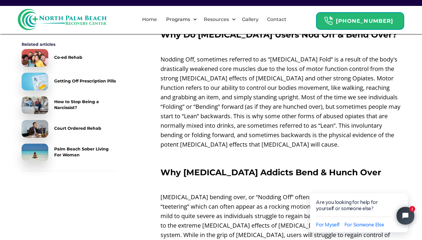
scroll to position [444, 0]
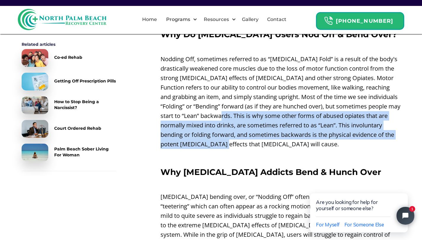
drag, startPoint x: 242, startPoint y: 107, endPoint x: 245, endPoint y: 135, distance: 27.9
click at [245, 135] on p "Nodding Off, sometimes referred to as “[MEDICAL_DATA] Fold” is a result of the …" at bounding box center [280, 101] width 240 height 95
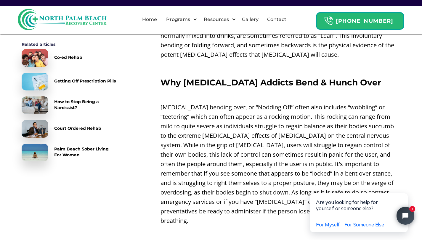
scroll to position [556, 0]
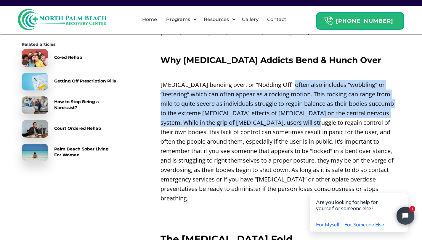
drag, startPoint x: 289, startPoint y: 75, endPoint x: 285, endPoint y: 112, distance: 36.6
click at [285, 112] on p "[MEDICAL_DATA] bending over, or “Nodding Off” often also includes “wobbling” or…" at bounding box center [280, 141] width 240 height 123
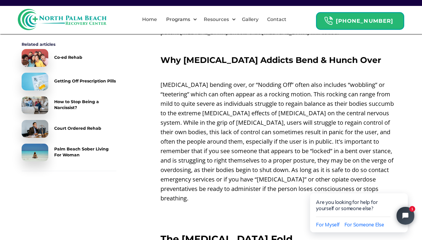
click at [282, 141] on p "[MEDICAL_DATA] bending over, or “Nodding Off” often also includes “wobbling” or…" at bounding box center [280, 141] width 240 height 123
click at [278, 152] on p "[MEDICAL_DATA] bending over, or “Nodding Off” often also includes “wobbling” or…" at bounding box center [280, 141] width 240 height 123
click at [272, 163] on p "[MEDICAL_DATA] bending over, or “Nodding Off” often also includes “wobbling” or…" at bounding box center [280, 141] width 240 height 123
click at [272, 170] on p "[MEDICAL_DATA] bending over, or “Nodding Off” often also includes “wobbling” or…" at bounding box center [280, 141] width 240 height 123
click at [254, 176] on p "[MEDICAL_DATA] bending over, or “Nodding Off” often also includes “wobbling” or…" at bounding box center [280, 141] width 240 height 123
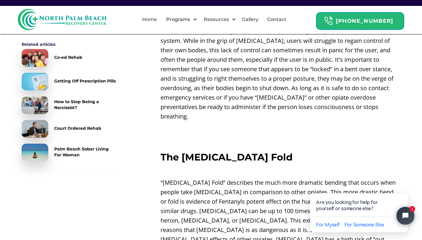
scroll to position [641, 0]
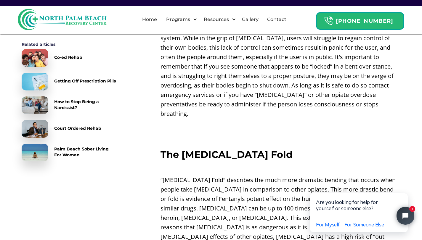
drag, startPoint x: 202, startPoint y: 161, endPoint x: 255, endPoint y: 159, distance: 53.3
click at [255, 176] on p "“[MEDICAL_DATA] Fold” describes the much more dramatic bending that occurs when…" at bounding box center [280, 218] width 240 height 85
drag, startPoint x: 249, startPoint y: 162, endPoint x: 259, endPoint y: 164, distance: 9.7
click at [259, 176] on p "“[MEDICAL_DATA] Fold” describes the much more dramatic bending that occurs when…" at bounding box center [280, 218] width 240 height 85
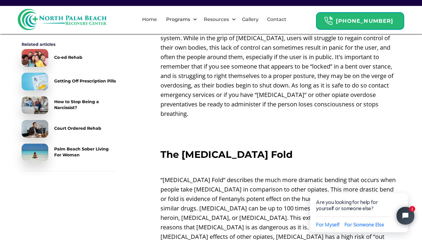
click at [258, 176] on p "“[MEDICAL_DATA] Fold” describes the much more dramatic bending that occurs when…" at bounding box center [280, 218] width 240 height 85
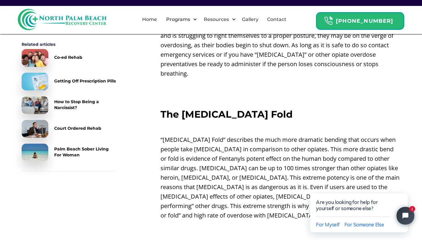
scroll to position [698, 0]
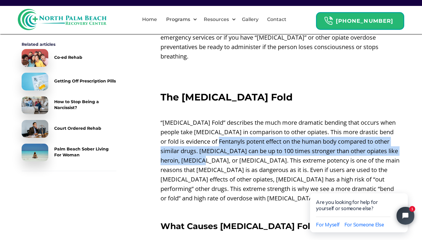
drag, startPoint x: 229, startPoint y: 123, endPoint x: 236, endPoint y: 141, distance: 19.4
click at [236, 141] on p "“[MEDICAL_DATA] Fold” describes the much more dramatic bending that occurs when…" at bounding box center [280, 160] width 240 height 85
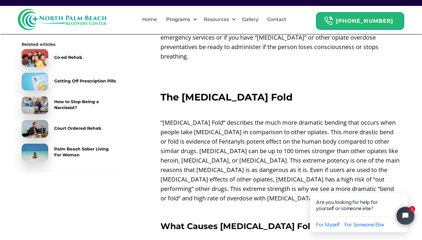
click at [245, 153] on p "“[MEDICAL_DATA] Fold” describes the much more dramatic bending that occurs when…" at bounding box center [280, 160] width 240 height 85
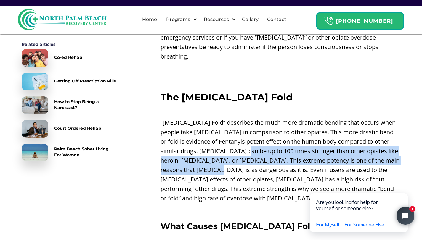
drag, startPoint x: 255, startPoint y: 132, endPoint x: 255, endPoint y: 151, distance: 19.2
click at [255, 151] on p "“[MEDICAL_DATA] Fold” describes the much more dramatic bending that occurs when…" at bounding box center [280, 160] width 240 height 85
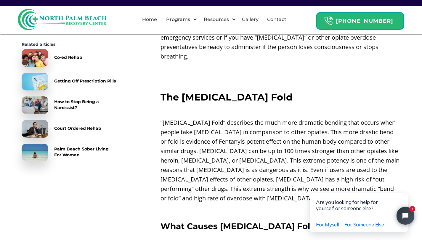
click at [258, 169] on p "“[MEDICAL_DATA] Fold” describes the much more dramatic bending that occurs when…" at bounding box center [280, 160] width 240 height 85
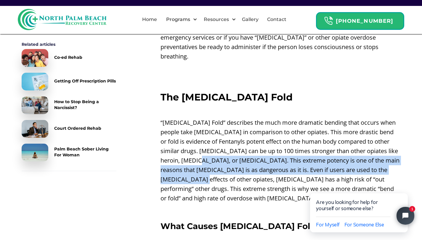
drag, startPoint x: 231, startPoint y: 140, endPoint x: 237, endPoint y: 159, distance: 20.0
click at [237, 159] on p "“[MEDICAL_DATA] Fold” describes the much more dramatic bending that occurs when…" at bounding box center [280, 160] width 240 height 85
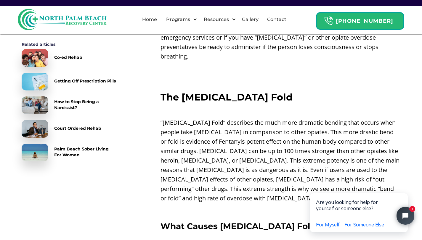
click at [247, 172] on p "“[MEDICAL_DATA] Fold” describes the much more dramatic bending that occurs when…" at bounding box center [280, 160] width 240 height 85
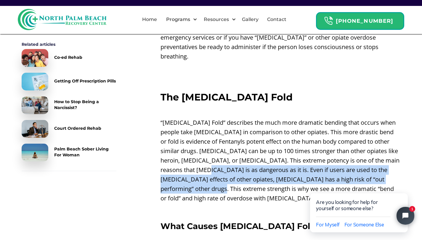
drag, startPoint x: 246, startPoint y: 174, endPoint x: 245, endPoint y: 152, distance: 21.9
click at [245, 152] on p "“[MEDICAL_DATA] Fold” describes the much more dramatic bending that occurs when…" at bounding box center [280, 160] width 240 height 85
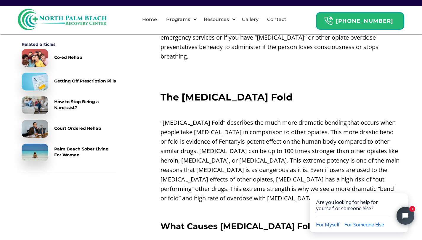
click at [256, 171] on p "“[MEDICAL_DATA] Fold” describes the much more dramatic bending that occurs when…" at bounding box center [280, 160] width 240 height 85
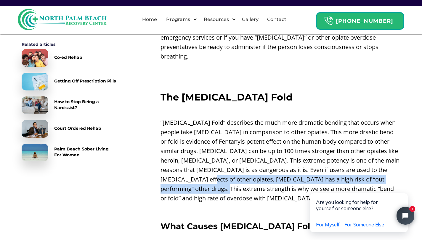
drag, startPoint x: 245, startPoint y: 162, endPoint x: 251, endPoint y: 170, distance: 11.0
click at [251, 170] on p "“[MEDICAL_DATA] Fold” describes the much more dramatic bending that occurs when…" at bounding box center [280, 160] width 240 height 85
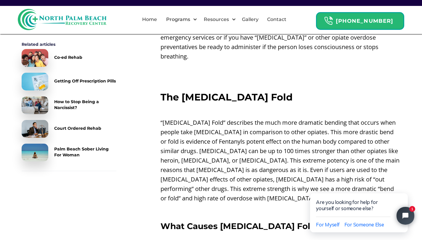
click at [253, 173] on p "“[MEDICAL_DATA] Fold” describes the much more dramatic bending that occurs when…" at bounding box center [280, 160] width 240 height 85
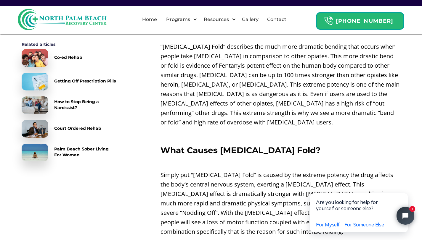
scroll to position [819, 0]
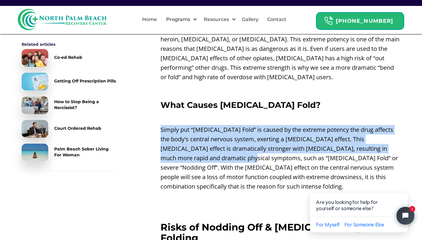
drag, startPoint x: 161, startPoint y: 111, endPoint x: 229, endPoint y: 141, distance: 74.2
click at [229, 141] on p "Simply put “[MEDICAL_DATA] Fold” is caused by the extreme potency the drug affe…" at bounding box center [280, 158] width 240 height 66
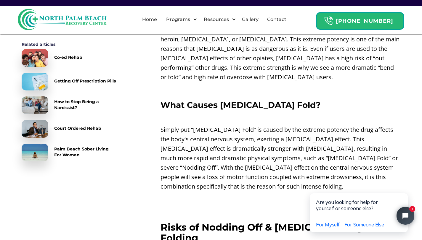
click at [262, 194] on p "‍" at bounding box center [280, 198] width 240 height 9
drag, startPoint x: 220, startPoint y: 131, endPoint x: 258, endPoint y: 133, distance: 37.6
click at [258, 133] on p "Simply put “[MEDICAL_DATA] Fold” is caused by the extreme potency the drug affe…" at bounding box center [280, 158] width 240 height 66
click at [261, 141] on p "Simply put “[MEDICAL_DATA] Fold” is caused by the extreme potency the drug affe…" at bounding box center [280, 158] width 240 height 66
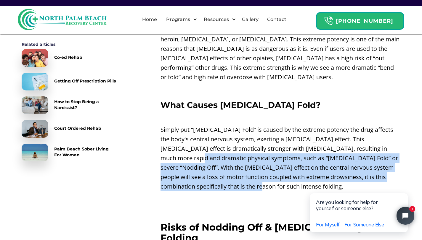
drag, startPoint x: 174, startPoint y: 139, endPoint x: 248, endPoint y: 167, distance: 79.0
click at [248, 167] on p "Simply put “[MEDICAL_DATA] Fold” is caused by the extreme potency the drug affe…" at bounding box center [280, 158] width 240 height 66
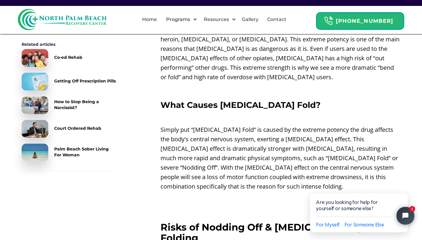
click at [249, 194] on p "‍" at bounding box center [280, 198] width 240 height 9
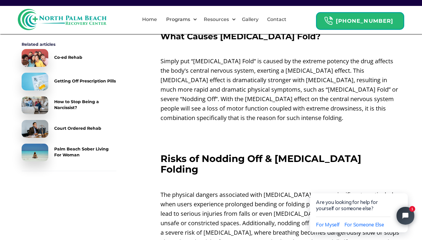
scroll to position [948, 0]
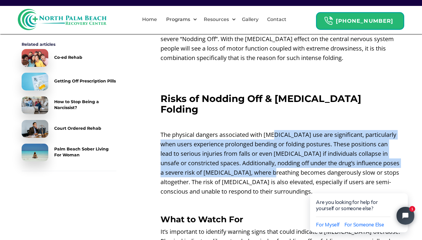
drag, startPoint x: 273, startPoint y: 106, endPoint x: 271, endPoint y: 141, distance: 35.3
click at [271, 141] on p "The physical dangers associated with [MEDICAL_DATA] use are significant, partic…" at bounding box center [280, 163] width 240 height 66
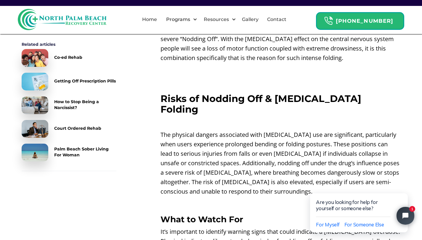
click at [282, 165] on p "The physical dangers associated with [MEDICAL_DATA] use are significant, partic…" at bounding box center [280, 163] width 240 height 66
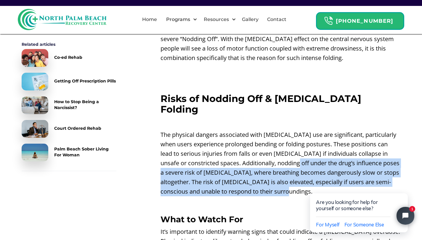
drag, startPoint x: 297, startPoint y: 134, endPoint x: 350, endPoint y: 166, distance: 62.0
click at [350, 166] on p "The physical dangers associated with [MEDICAL_DATA] use are significant, partic…" at bounding box center [280, 163] width 240 height 66
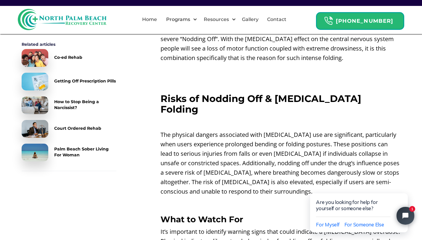
click at [313, 200] on p "‍" at bounding box center [280, 204] width 240 height 9
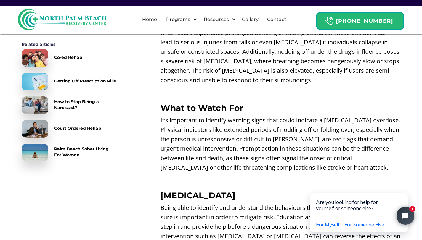
scroll to position [1078, 0]
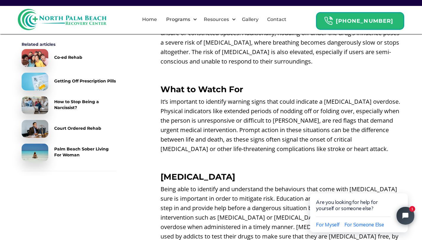
click at [277, 98] on p "It’s important to identify warning signs that could indicate a [MEDICAL_DATA] o…" at bounding box center [280, 125] width 240 height 57
click at [274, 114] on p "It’s important to identify warning signs that could indicate a [MEDICAL_DATA] o…" at bounding box center [280, 125] width 240 height 57
click at [274, 118] on p "It’s important to identify warning signs that could indicate a [MEDICAL_DATA] o…" at bounding box center [280, 125] width 240 height 57
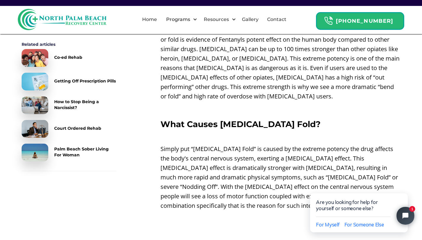
scroll to position [800, 0]
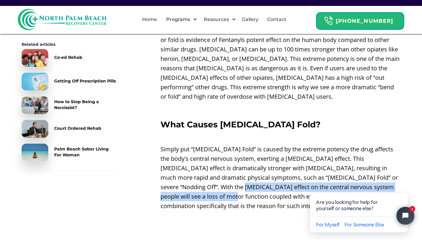
drag, startPoint x: 233, startPoint y: 167, endPoint x: 235, endPoint y: 181, distance: 13.8
click at [235, 181] on p "Simply put “[MEDICAL_DATA] Fold” is caused by the extreme potency the drug affe…" at bounding box center [280, 178] width 240 height 66
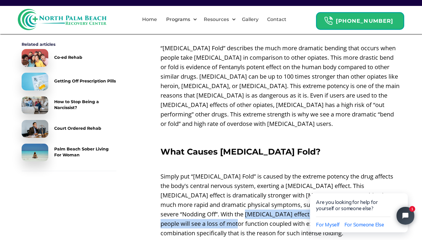
scroll to position [705, 0]
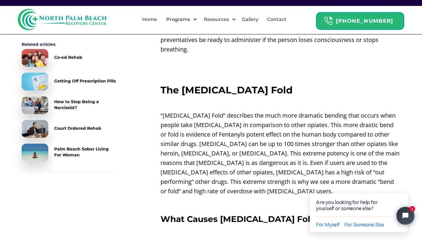
click at [235, 199] on p "‍" at bounding box center [280, 203] width 240 height 9
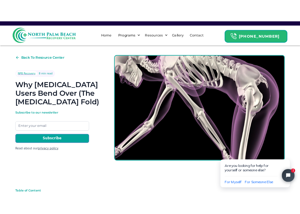
scroll to position [0, 0]
